Goal: Transaction & Acquisition: Purchase product/service

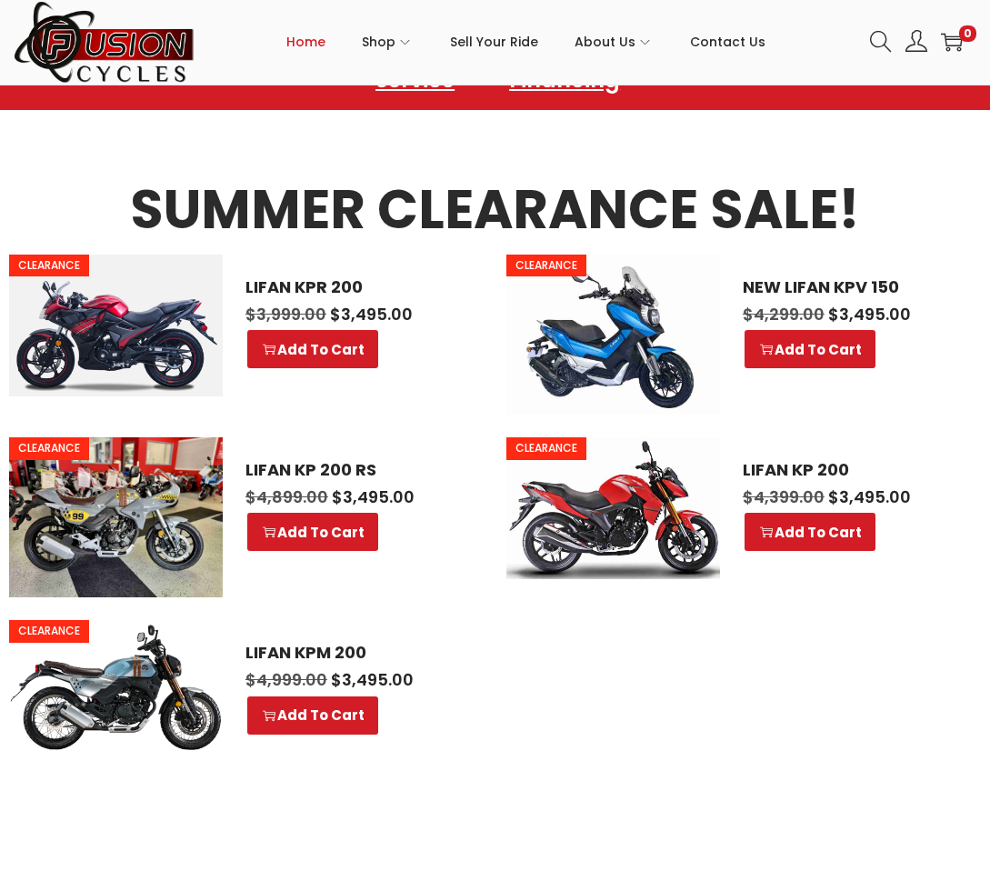
scroll to position [814, 0]
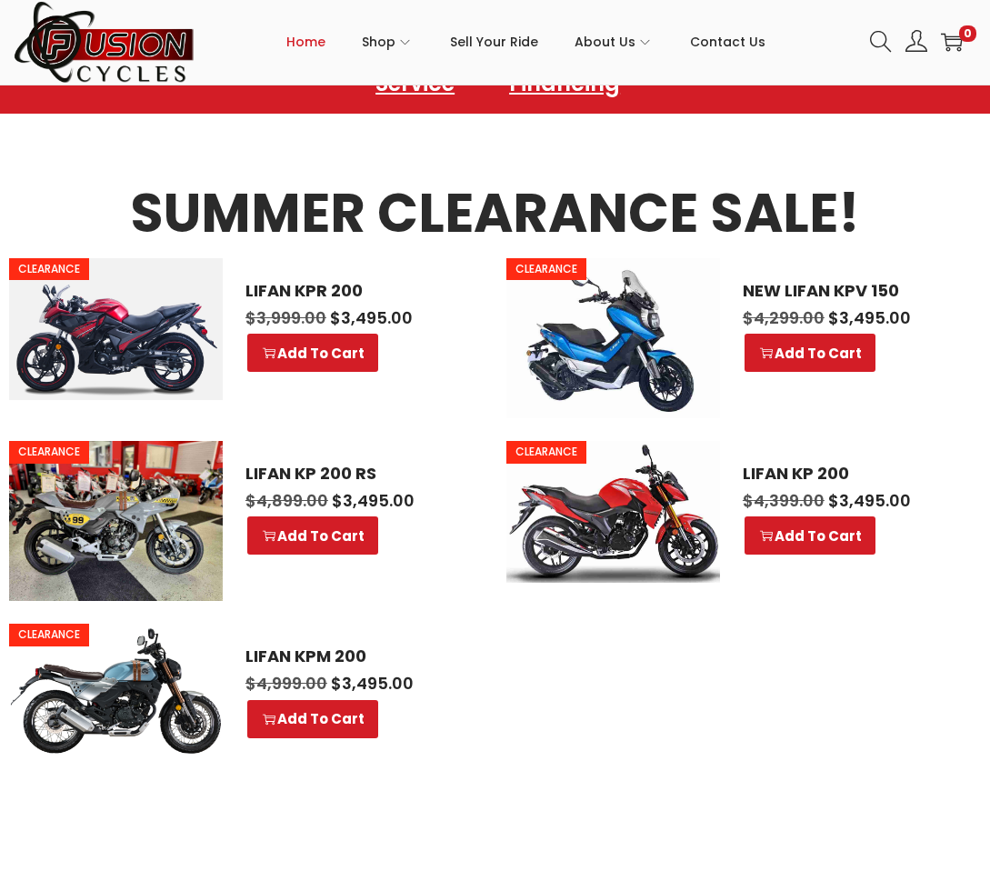
drag, startPoint x: 681, startPoint y: 690, endPoint x: 643, endPoint y: 696, distance: 37.8
click at [643, 696] on ul "CLEARANCE LIFAN KPR 200 $ 3,999.00 Original price was: $3,999.00. $ 3,495.00 Cu…" at bounding box center [495, 510] width 972 height 504
drag, startPoint x: 638, startPoint y: 703, endPoint x: 622, endPoint y: 703, distance: 16.4
click at [622, 703] on ul "CLEARANCE LIFAN KPR 200 $ 3,999.00 Original price was: $3,999.00. $ 3,495.00 Cu…" at bounding box center [495, 510] width 972 height 504
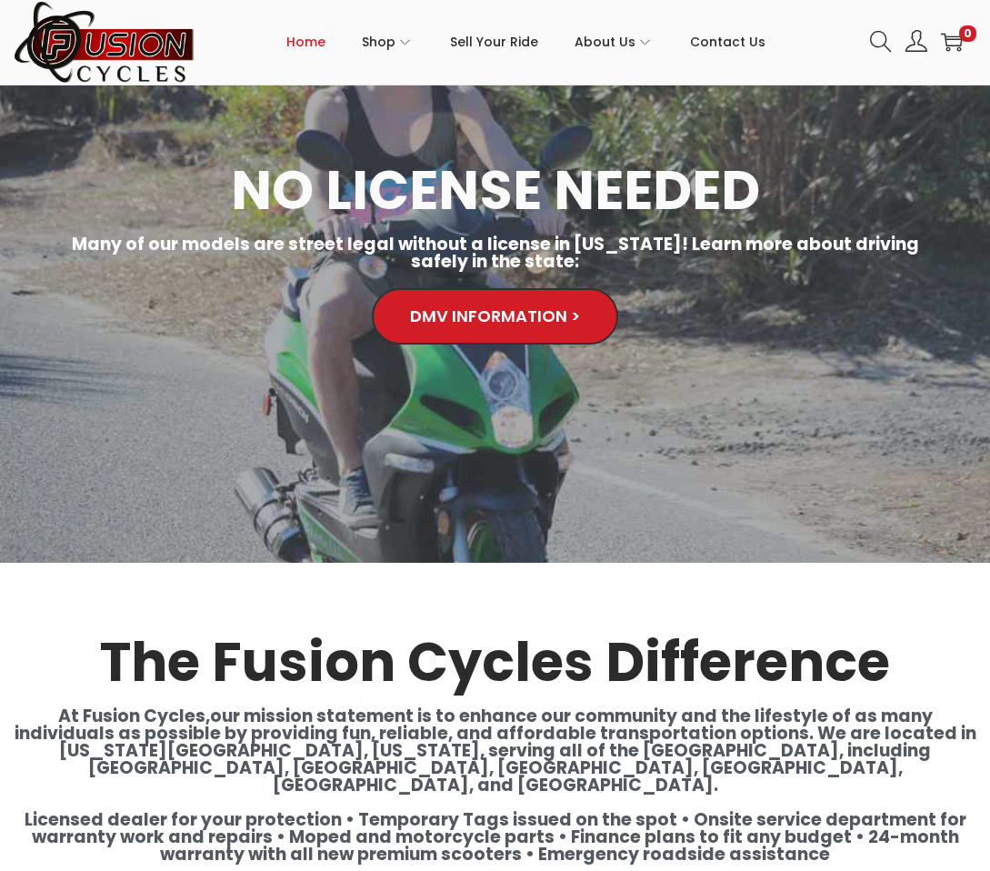
scroll to position [2905, 0]
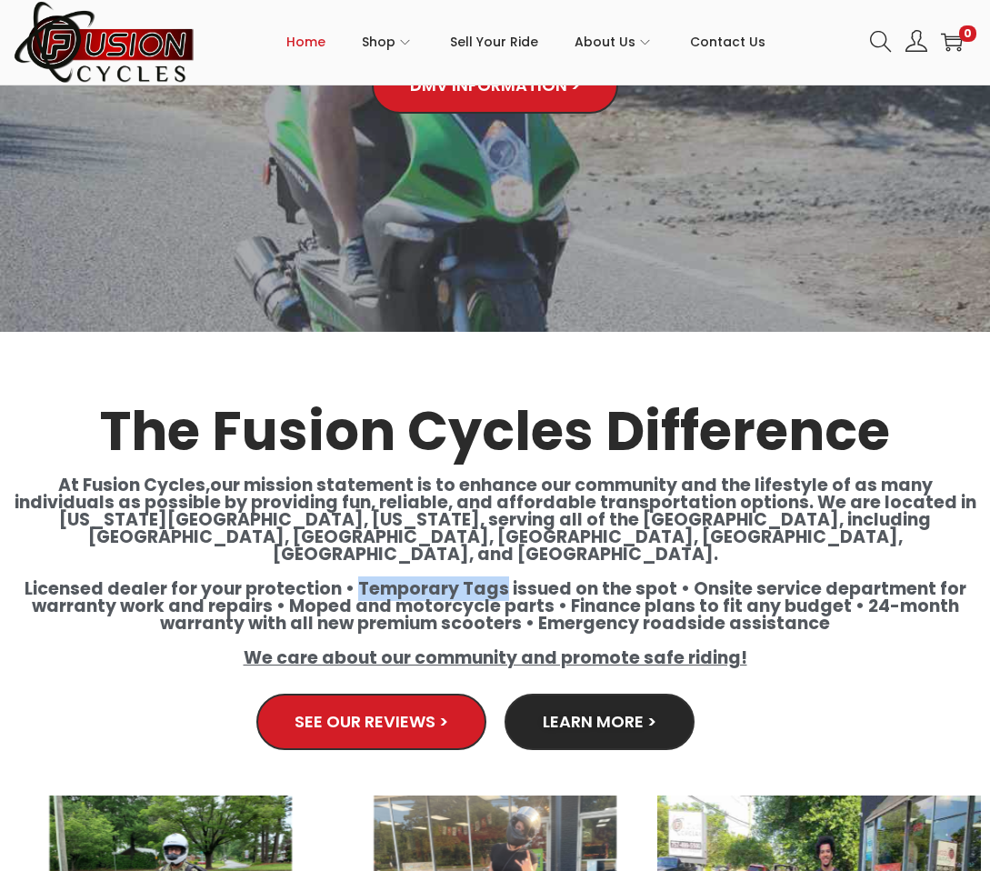
drag, startPoint x: 362, startPoint y: 513, endPoint x: 504, endPoint y: 521, distance: 142.9
click at [504, 521] on h4 "At Fusion Cycles,our mission statement is to enhance our community and the life…" at bounding box center [495, 571] width 972 height 190
copy h4 "Temporary Tags"
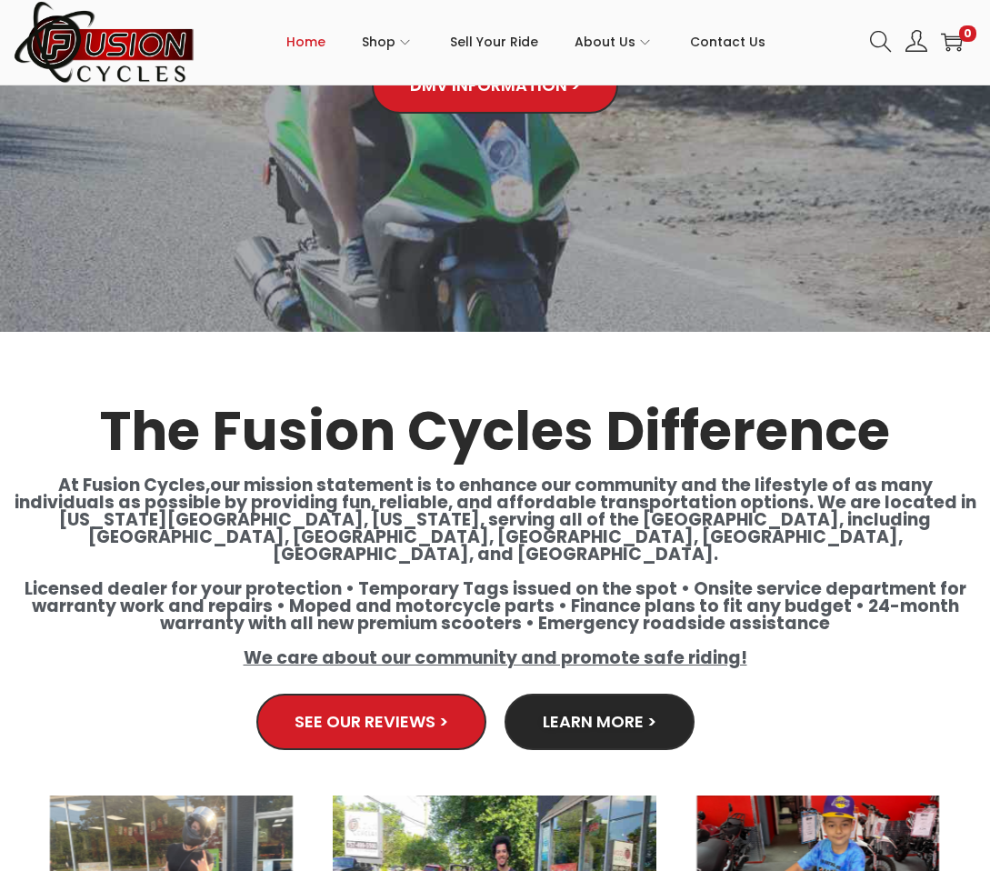
click at [636, 476] on h4 "At Fusion Cycles,our mission statement is to enhance our community and the life…" at bounding box center [495, 571] width 972 height 190
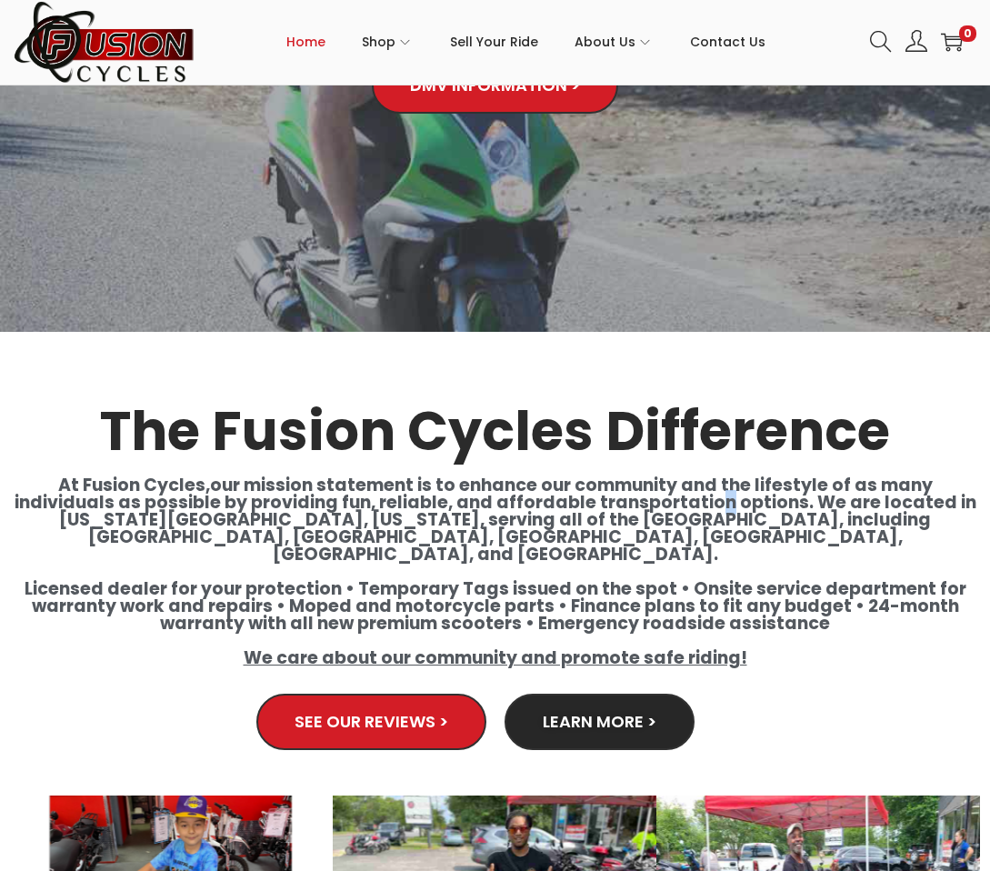
click at [636, 476] on h4 "At Fusion Cycles,our mission statement is to enhance our community and the life…" at bounding box center [495, 571] width 972 height 190
click at [634, 476] on h4 "At Fusion Cycles,our mission statement is to enhance our community and the life…" at bounding box center [495, 571] width 972 height 190
drag, startPoint x: 631, startPoint y: 443, endPoint x: 626, endPoint y: 455, distance: 13.5
click at [626, 476] on h4 "At Fusion Cycles,our mission statement is to enhance our community and the life…" at bounding box center [495, 571] width 972 height 190
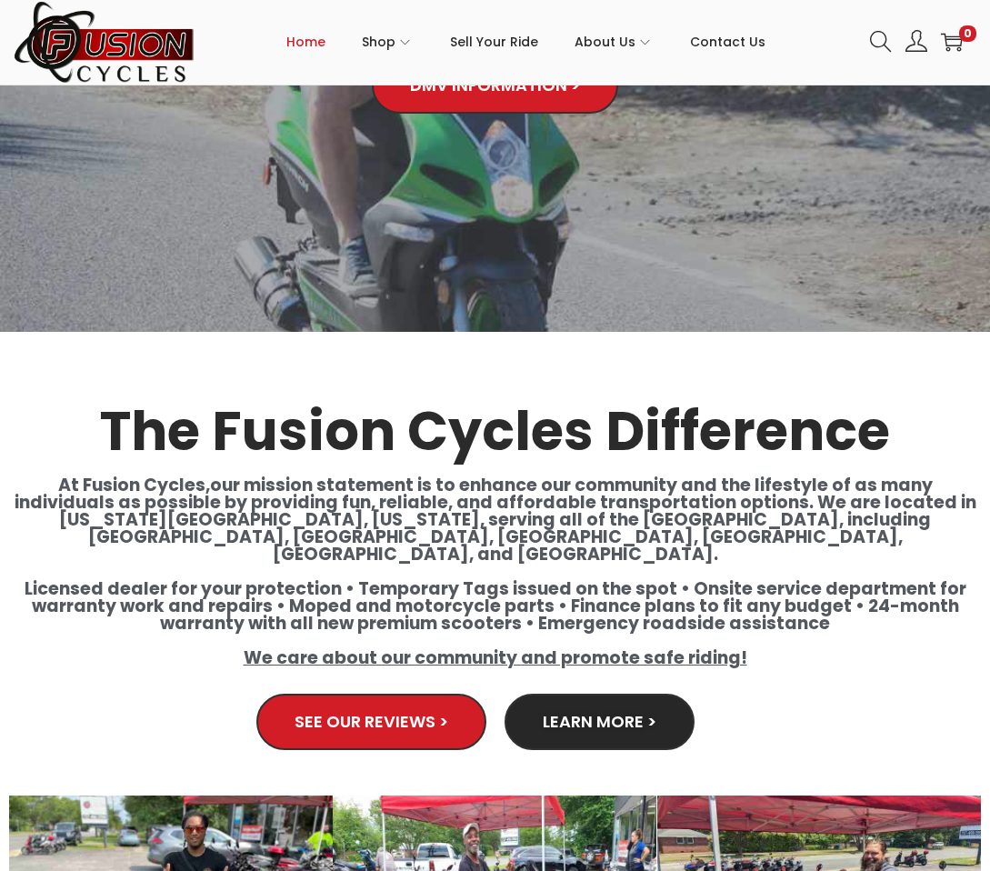
drag, startPoint x: 717, startPoint y: 390, endPoint x: 618, endPoint y: 417, distance: 102.7
click at [618, 417] on div "The Fusion Cycles Difference At Fusion Cycles,our mission statement is to enhan…" at bounding box center [495, 689] width 990 height 715
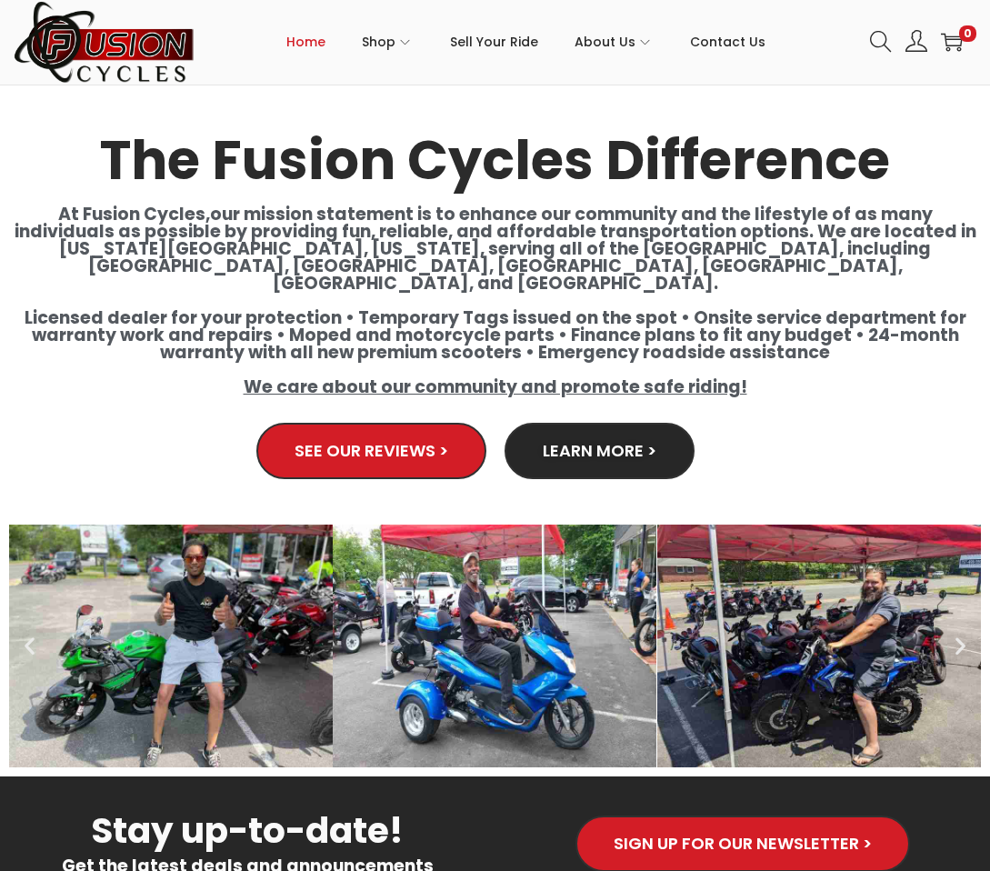
scroll to position [3177, 0]
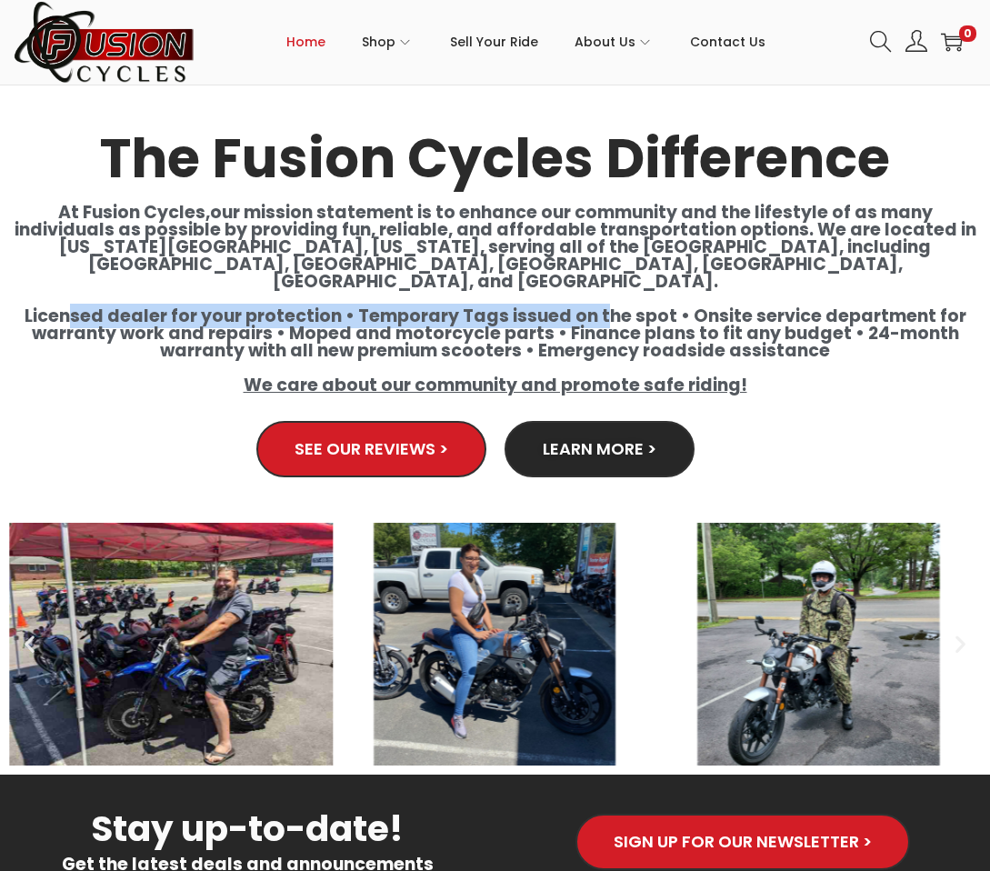
drag, startPoint x: 122, startPoint y: 239, endPoint x: 607, endPoint y: 247, distance: 485.4
click at [607, 247] on h4 "At Fusion Cycles,our mission statement is to enhance our community and the life…" at bounding box center [495, 299] width 972 height 190
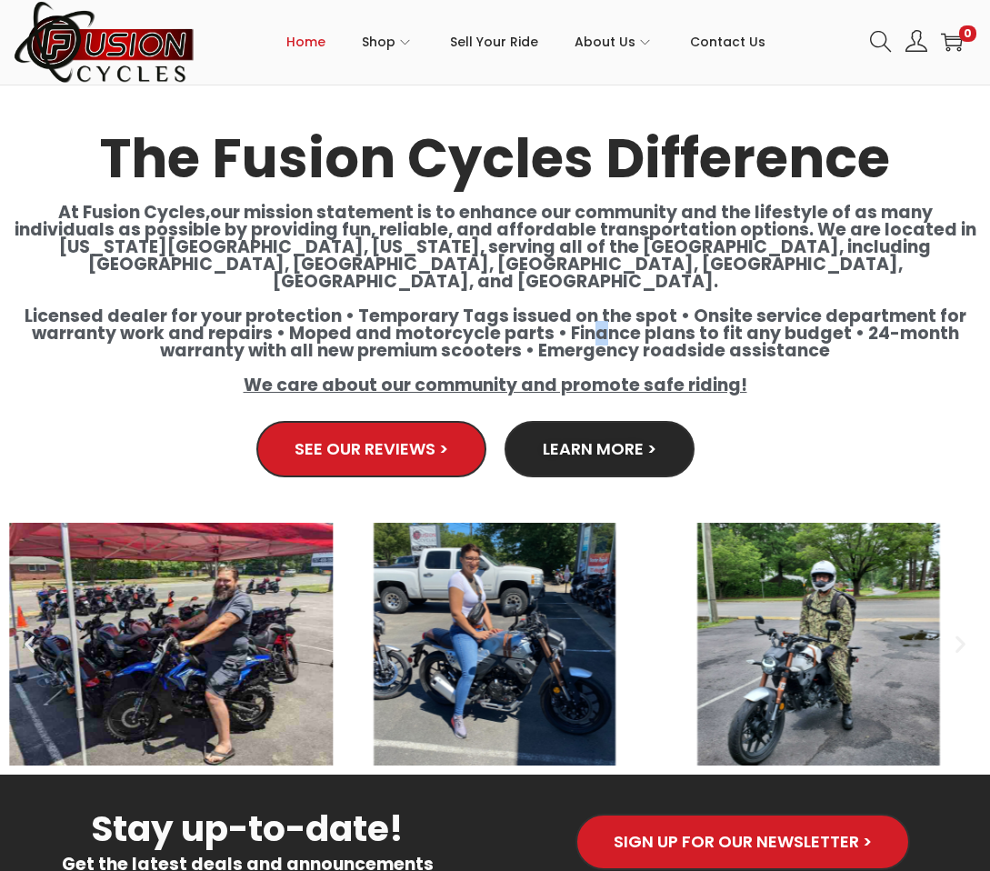
click at [600, 259] on h4 "At Fusion Cycles,our mission statement is to enhance our community and the life…" at bounding box center [495, 299] width 972 height 190
click at [703, 231] on h4 "At Fusion Cycles,our mission statement is to enhance our community and the life…" at bounding box center [495, 299] width 972 height 190
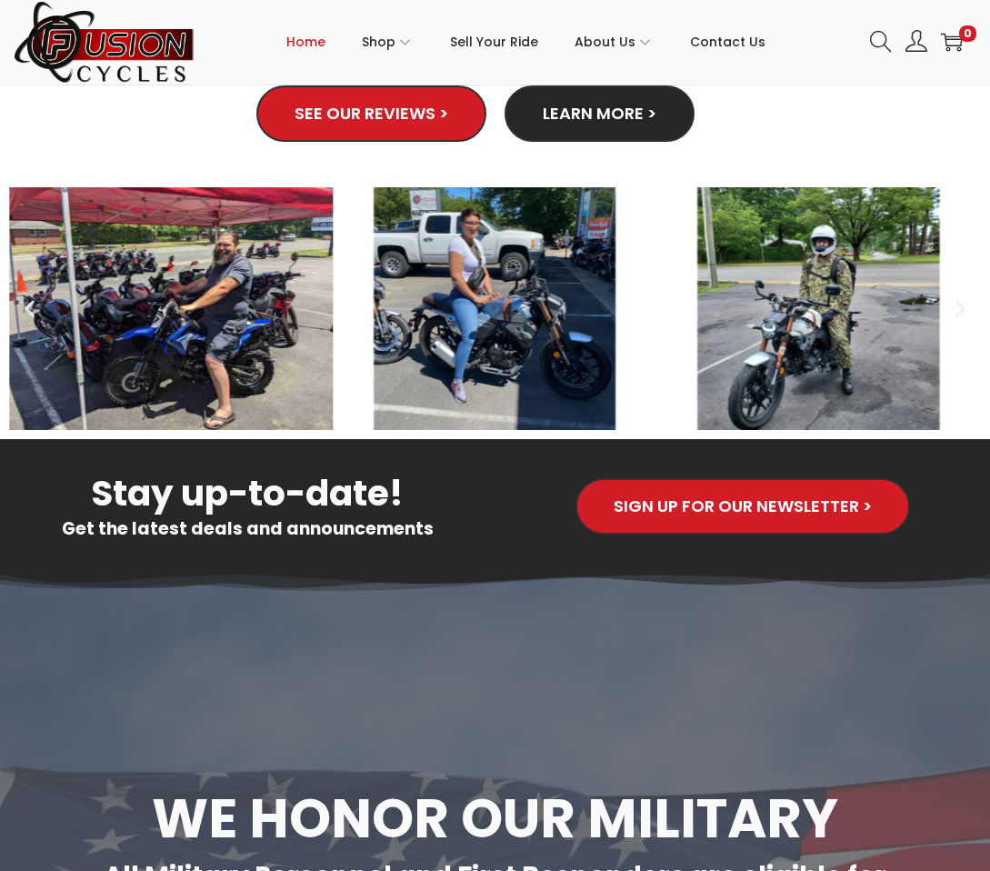
scroll to position [3541, 0]
